Goal: Task Accomplishment & Management: Manage account settings

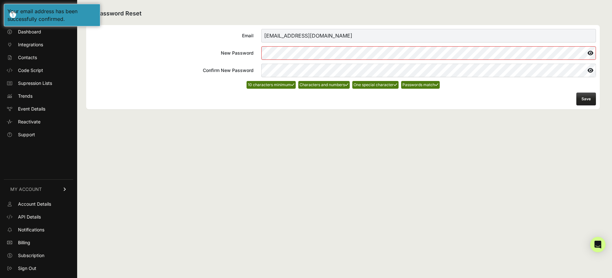
click at [589, 53] on icon at bounding box center [590, 53] width 11 height 10
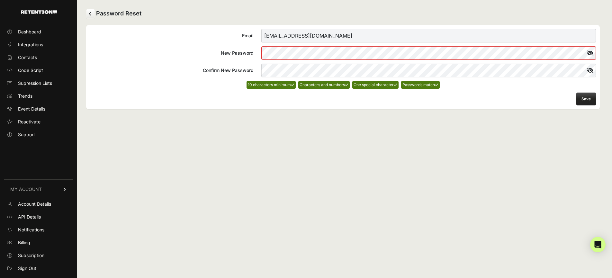
click at [413, 135] on div "Password Reset Email [EMAIL_ADDRESS][DOMAIN_NAME] New Password Confirm New Pass…" at bounding box center [343, 139] width 532 height 278
click at [590, 101] on button "Save" at bounding box center [586, 99] width 20 height 13
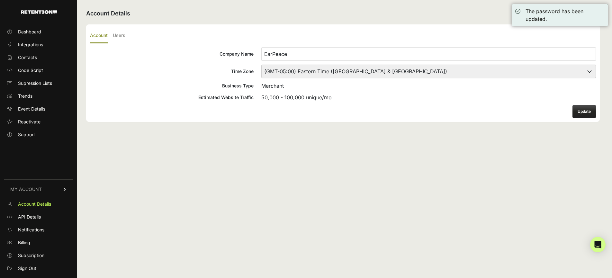
click at [575, 113] on button "Update" at bounding box center [584, 111] width 23 height 13
drag, startPoint x: 263, startPoint y: 51, endPoint x: 248, endPoint y: 48, distance: 15.5
click at [248, 48] on label "Company Name EarPeace" at bounding box center [343, 54] width 506 height 14
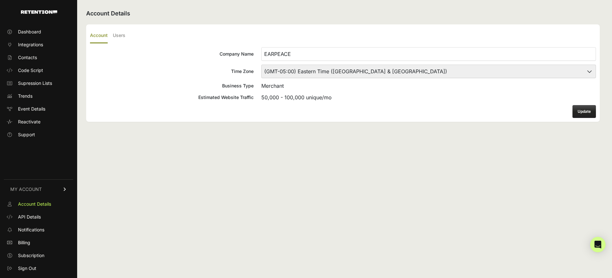
type input "EARPEACE"
click at [375, 82] on div "Merchant" at bounding box center [428, 86] width 335 height 8
click at [352, 88] on div "Merchant" at bounding box center [428, 86] width 335 height 8
click at [579, 113] on button "Update" at bounding box center [584, 111] width 23 height 13
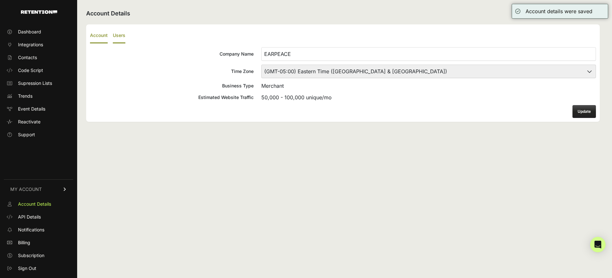
click at [120, 38] on label "Users" at bounding box center [119, 35] width 13 height 15
click at [0, 0] on input "Users" at bounding box center [0, 0] width 0 height 0
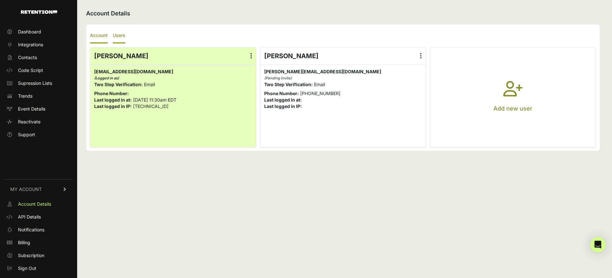
click at [97, 35] on label "Account" at bounding box center [99, 35] width 18 height 15
click at [0, 0] on input "Account" at bounding box center [0, 0] width 0 height 0
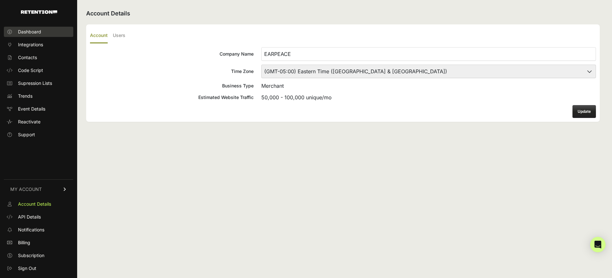
click at [45, 30] on link "Dashboard" at bounding box center [38, 32] width 69 height 10
